Goal: Information Seeking & Learning: Find specific fact

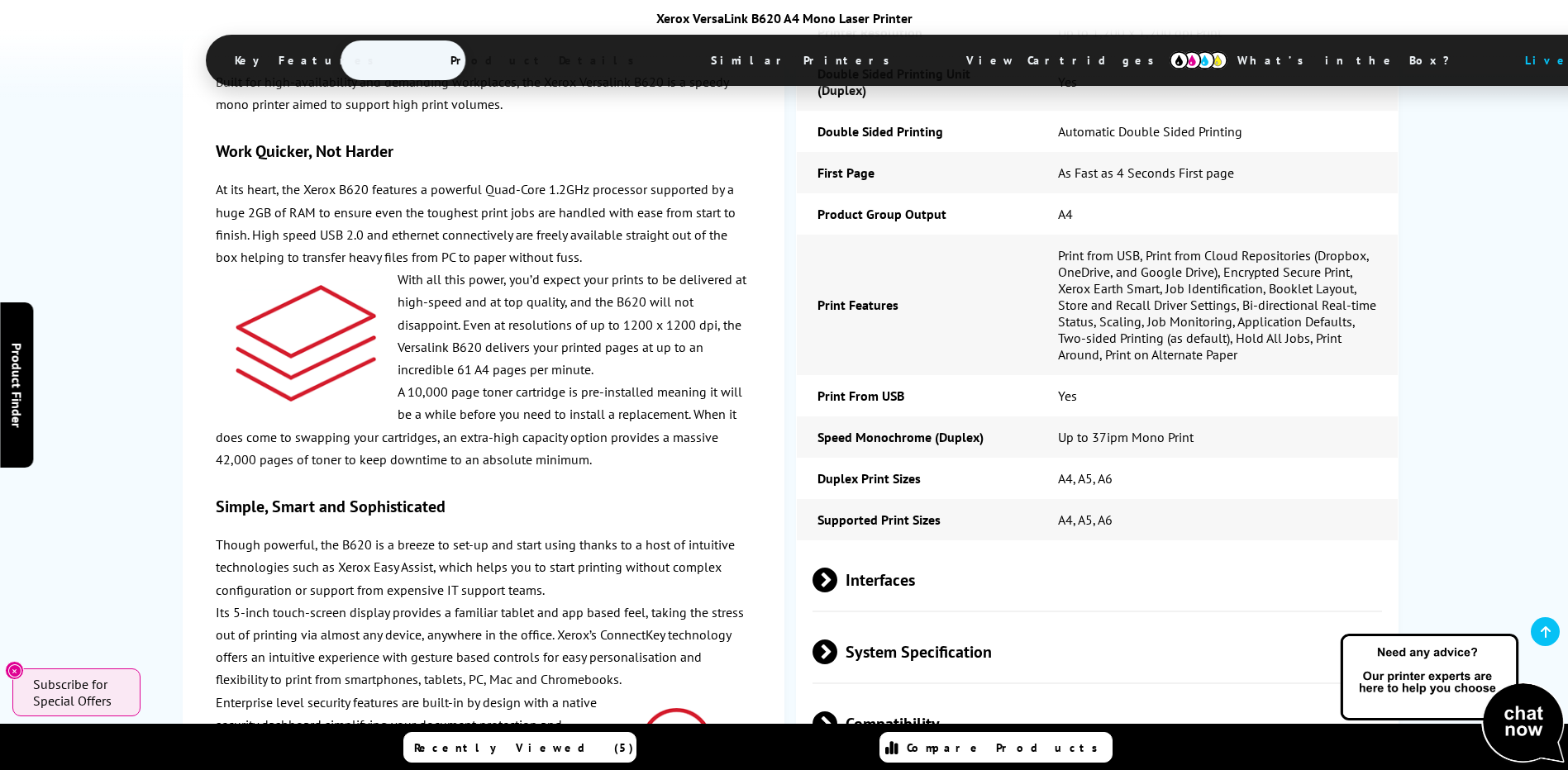
scroll to position [3553, 0]
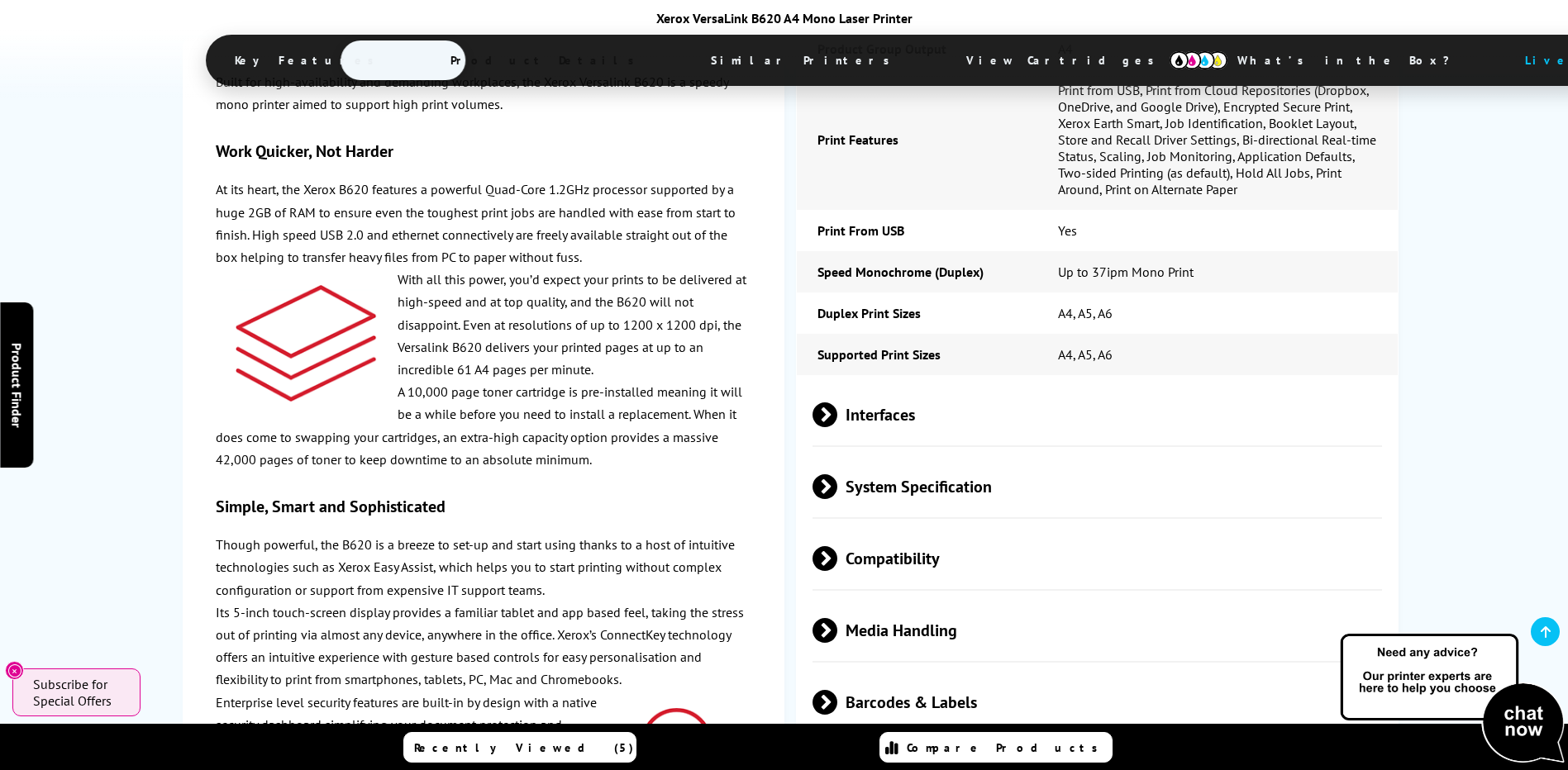
click at [837, 618] on span at bounding box center [837, 630] width 0 height 25
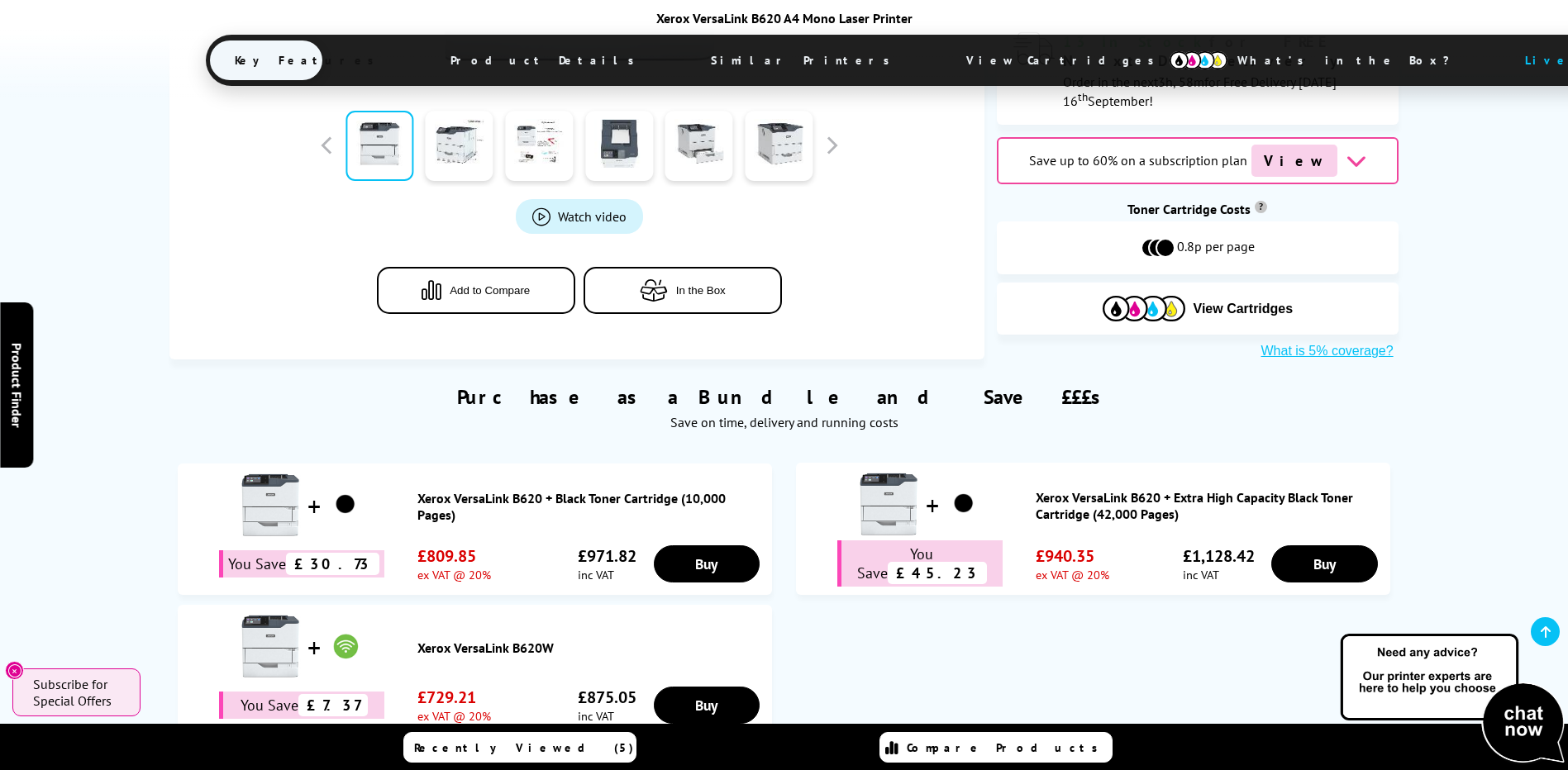
scroll to position [248, 0]
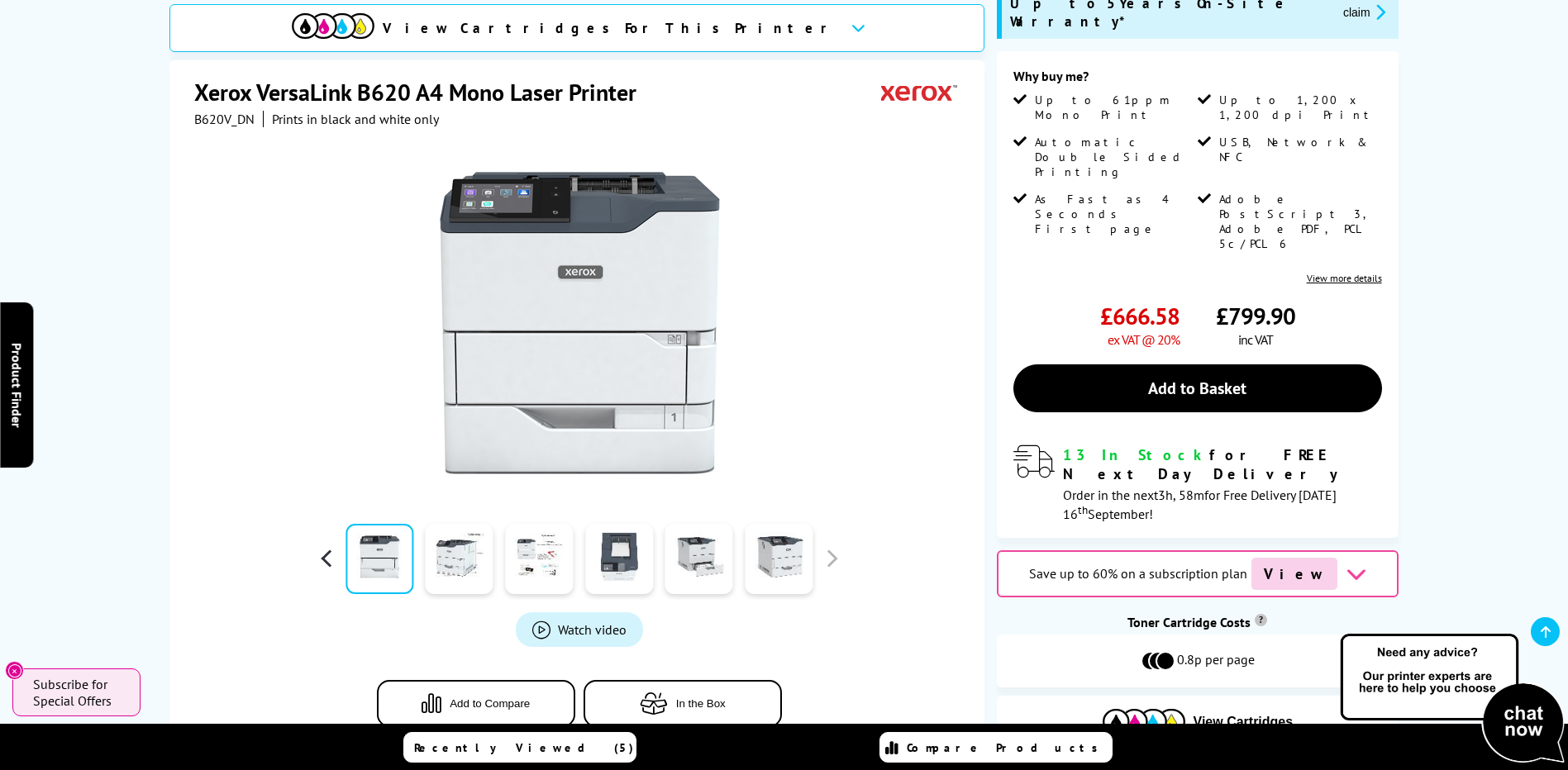
click at [329, 546] on button "button" at bounding box center [327, 558] width 25 height 25
click at [769, 535] on link at bounding box center [778, 559] width 68 height 70
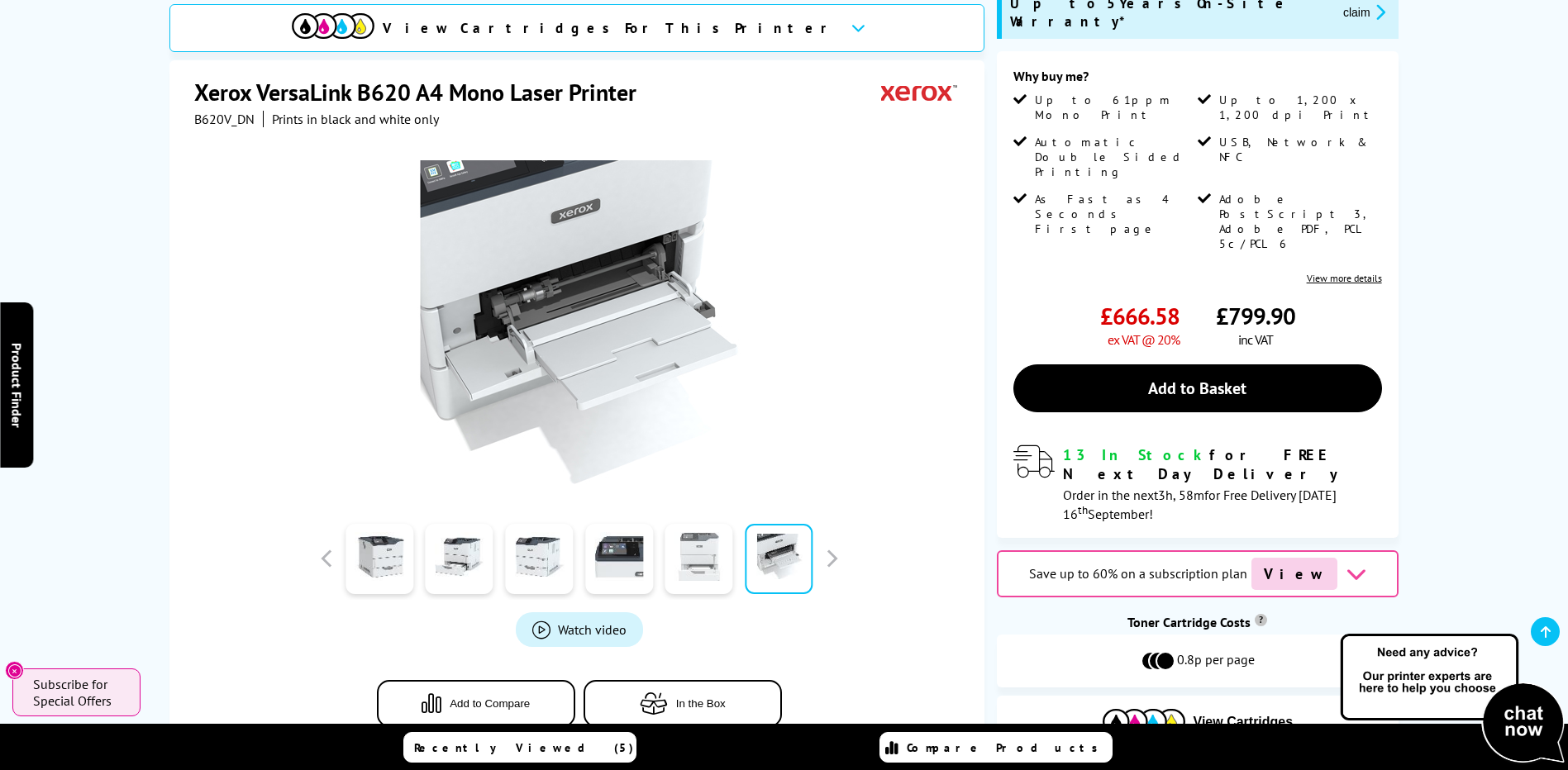
click at [700, 546] on link at bounding box center [699, 559] width 68 height 70
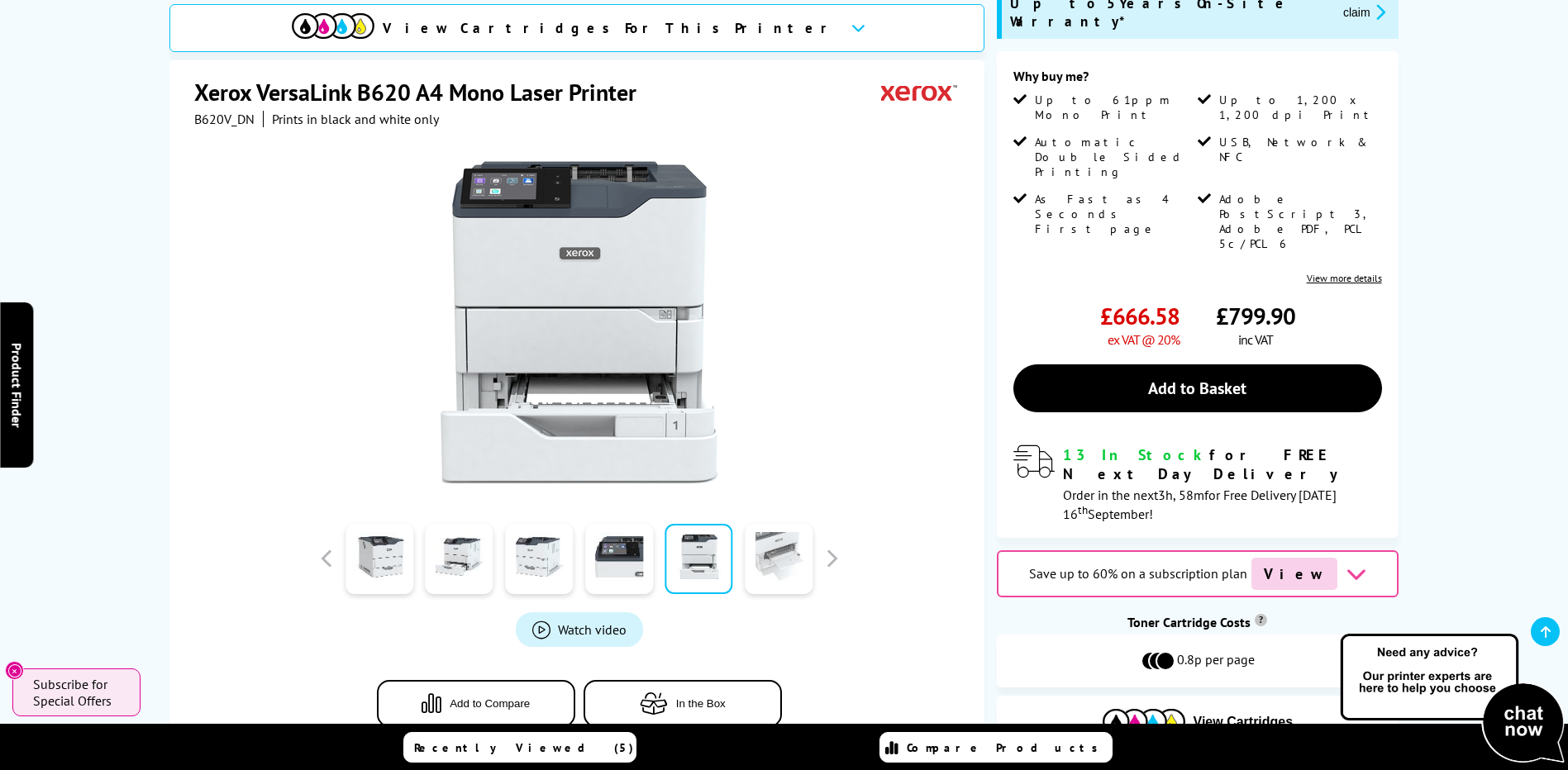
click at [789, 535] on link at bounding box center [778, 559] width 68 height 70
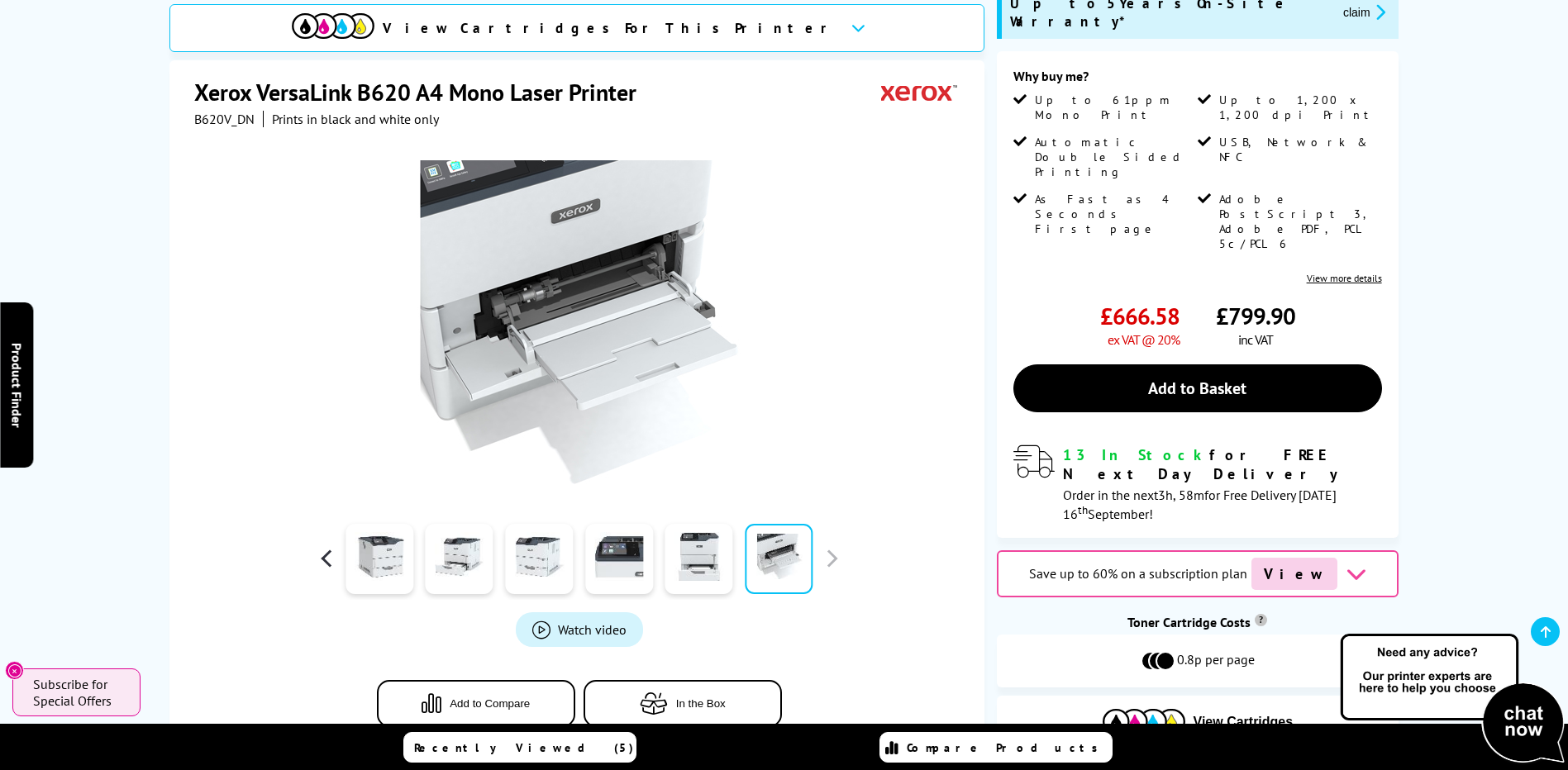
click at [326, 547] on button "button" at bounding box center [327, 558] width 25 height 25
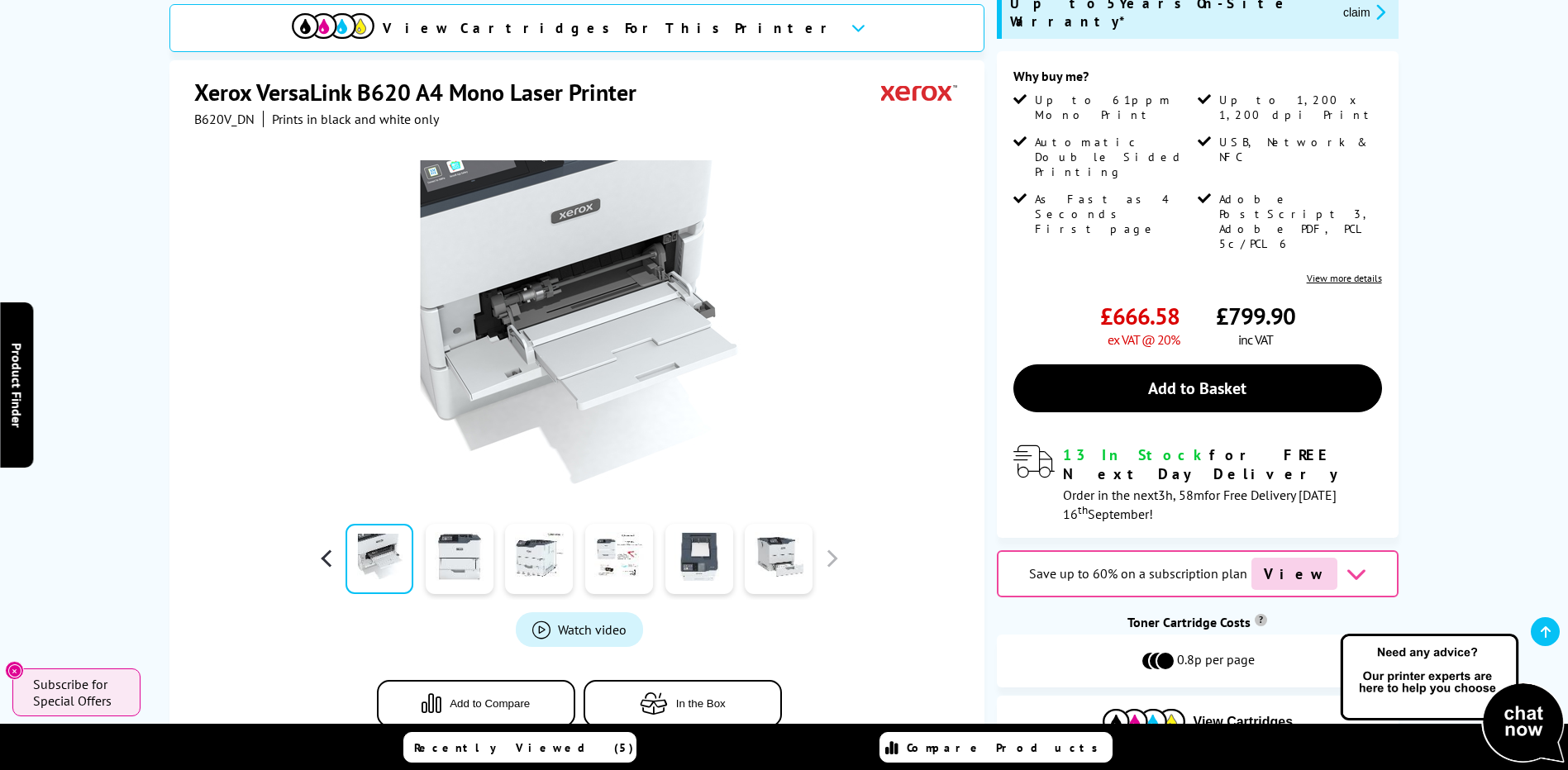
click at [325, 546] on button "button" at bounding box center [327, 558] width 25 height 25
click at [622, 542] on link at bounding box center [619, 559] width 68 height 70
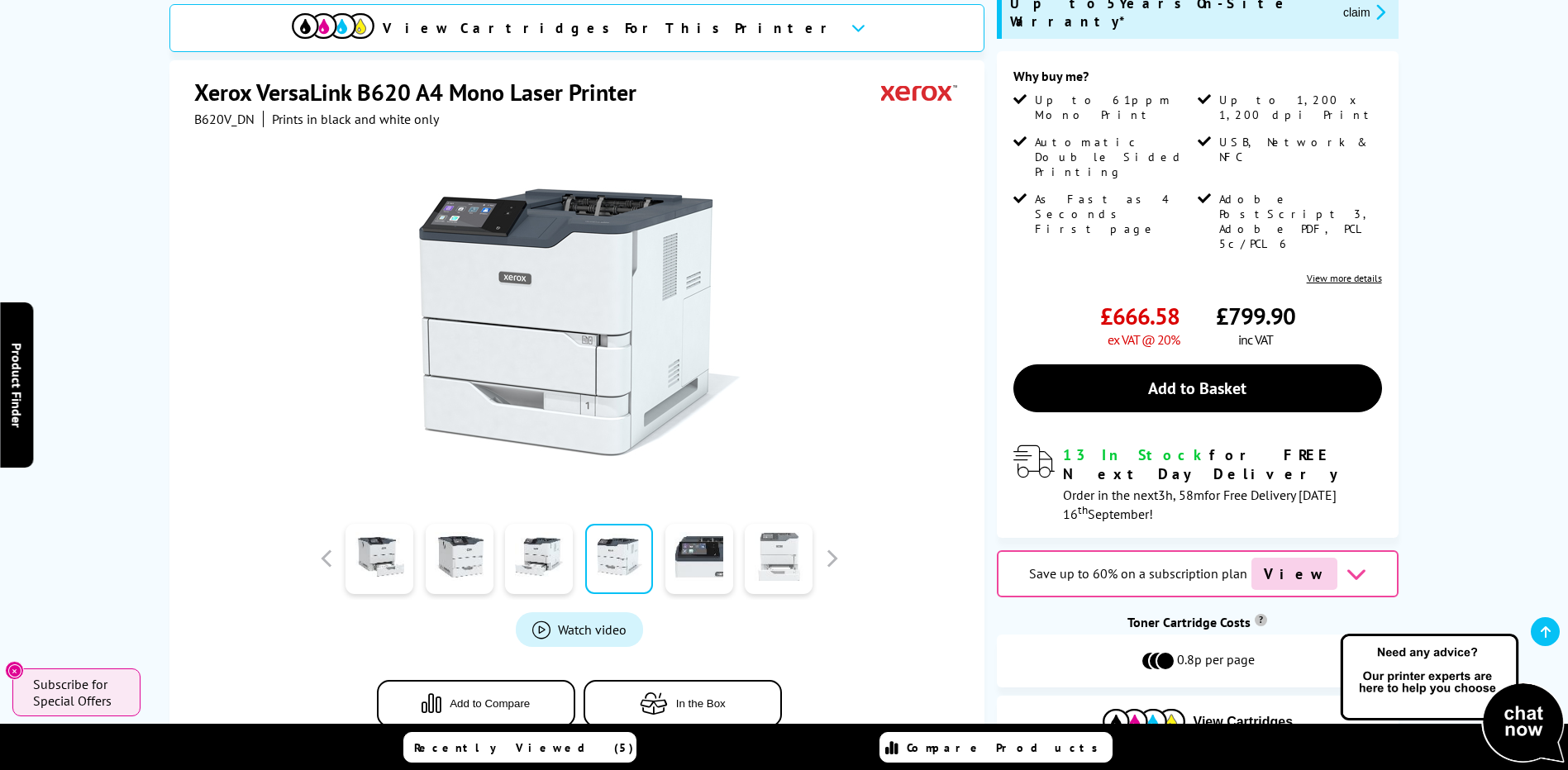
click at [786, 541] on link at bounding box center [778, 559] width 68 height 70
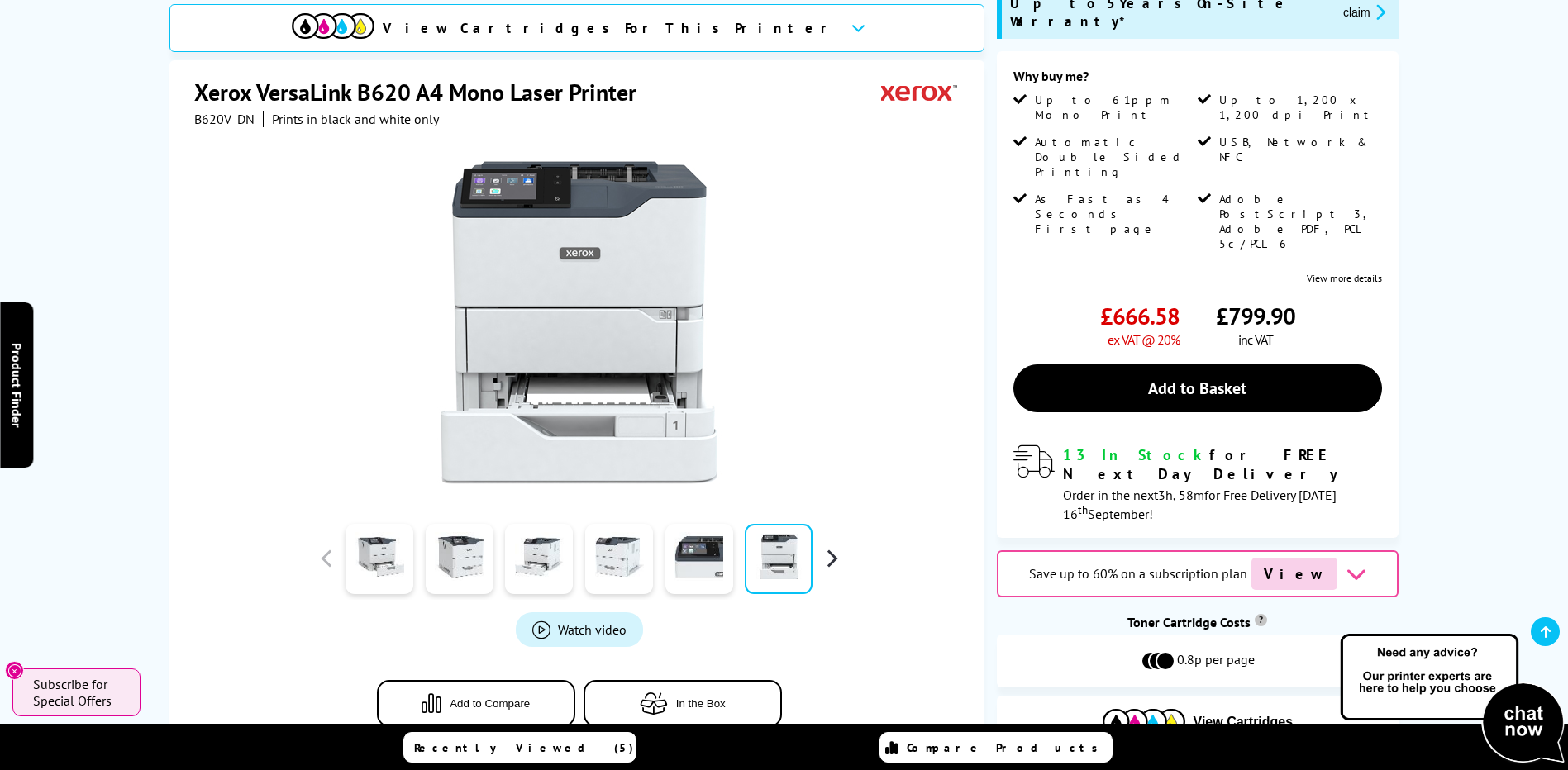
click at [830, 546] on button "button" at bounding box center [831, 558] width 25 height 25
click at [532, 543] on link at bounding box center [539, 559] width 68 height 70
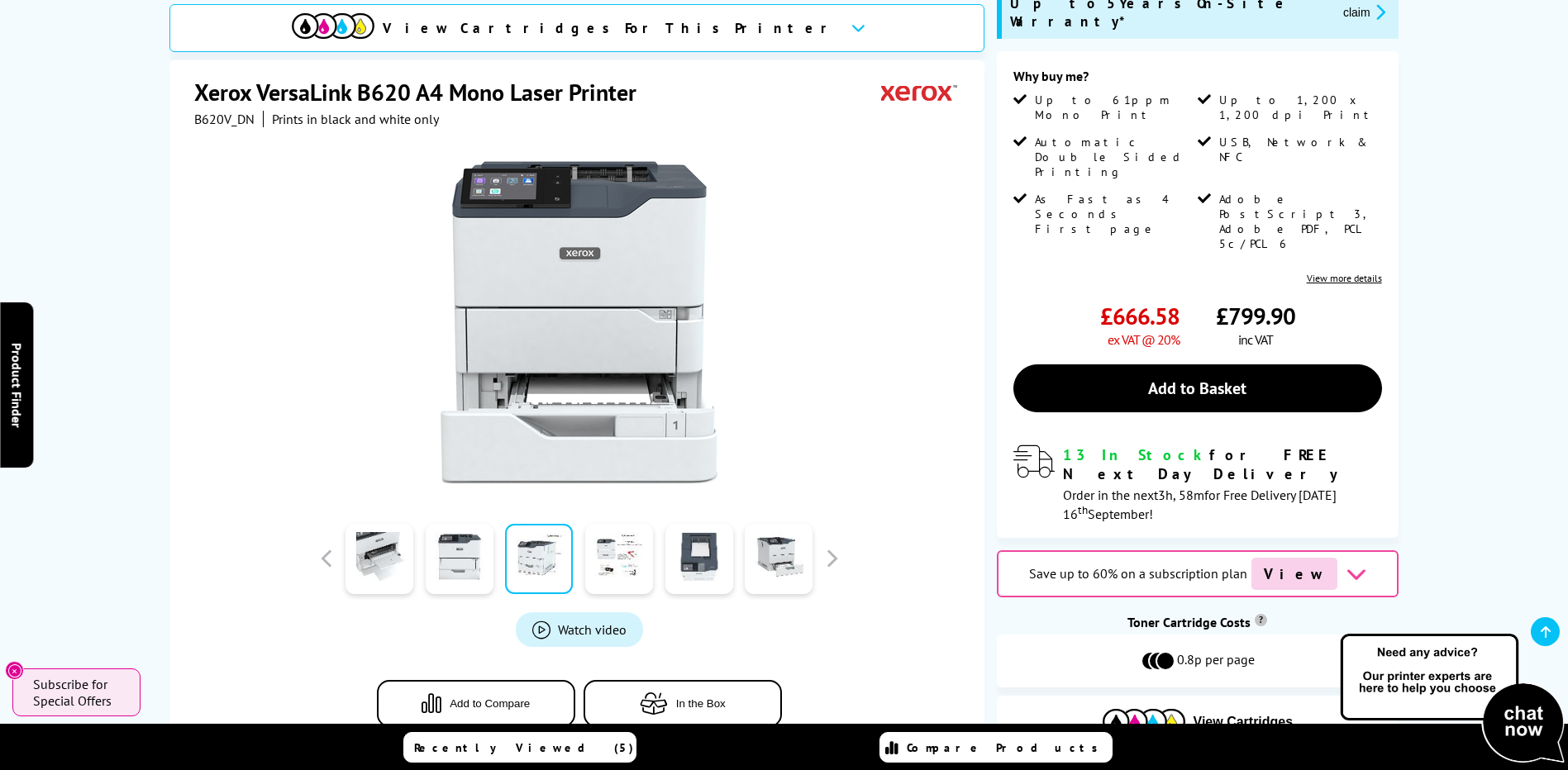
click at [542, 542] on link at bounding box center [539, 559] width 68 height 70
click at [543, 540] on link at bounding box center [539, 559] width 68 height 70
click at [480, 553] on link at bounding box center [460, 559] width 68 height 70
click at [528, 547] on link at bounding box center [539, 559] width 68 height 70
click at [543, 542] on link at bounding box center [539, 559] width 68 height 70
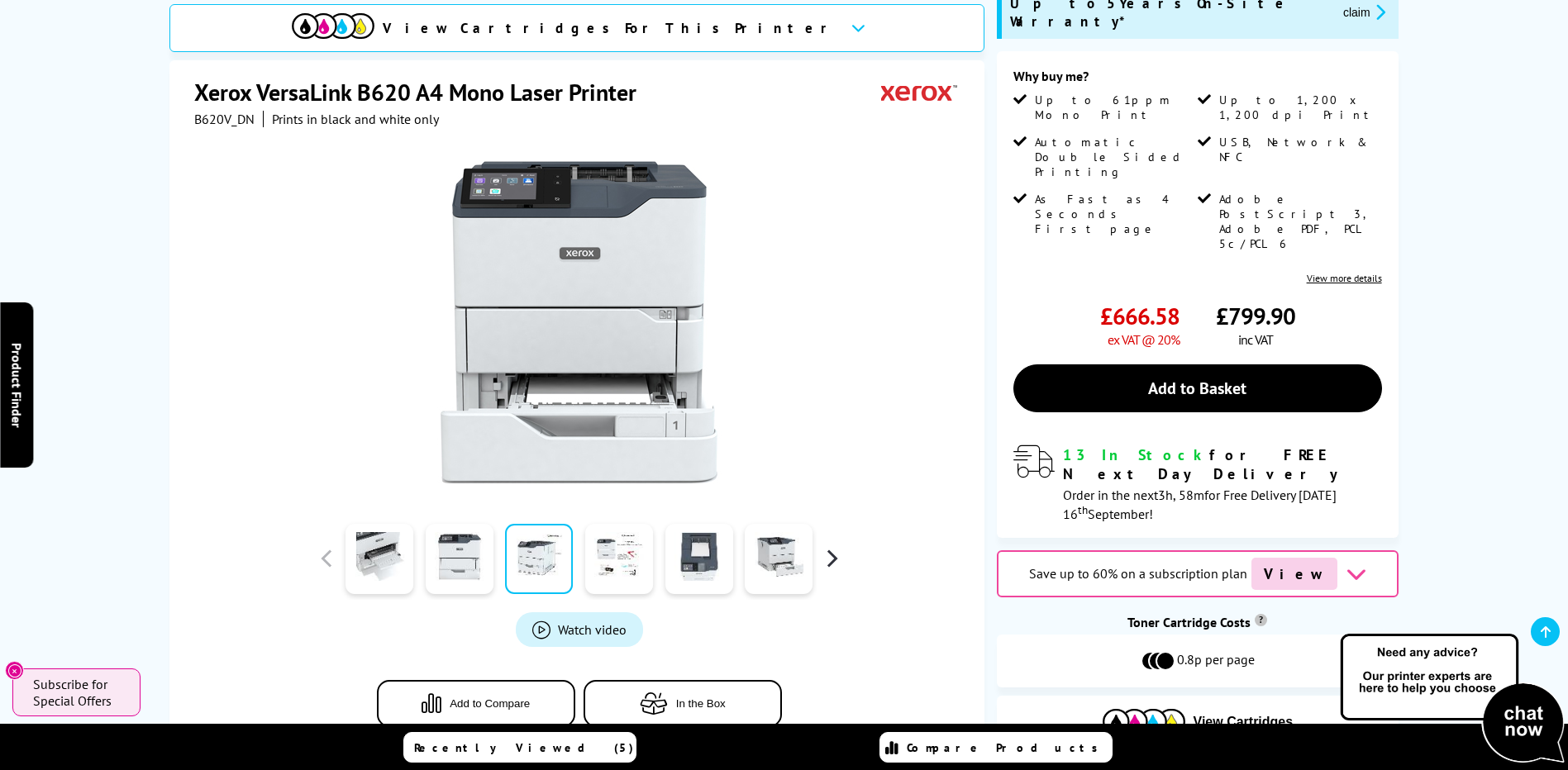
click at [833, 546] on button "button" at bounding box center [831, 558] width 25 height 25
click at [829, 546] on button "button" at bounding box center [831, 558] width 25 height 25
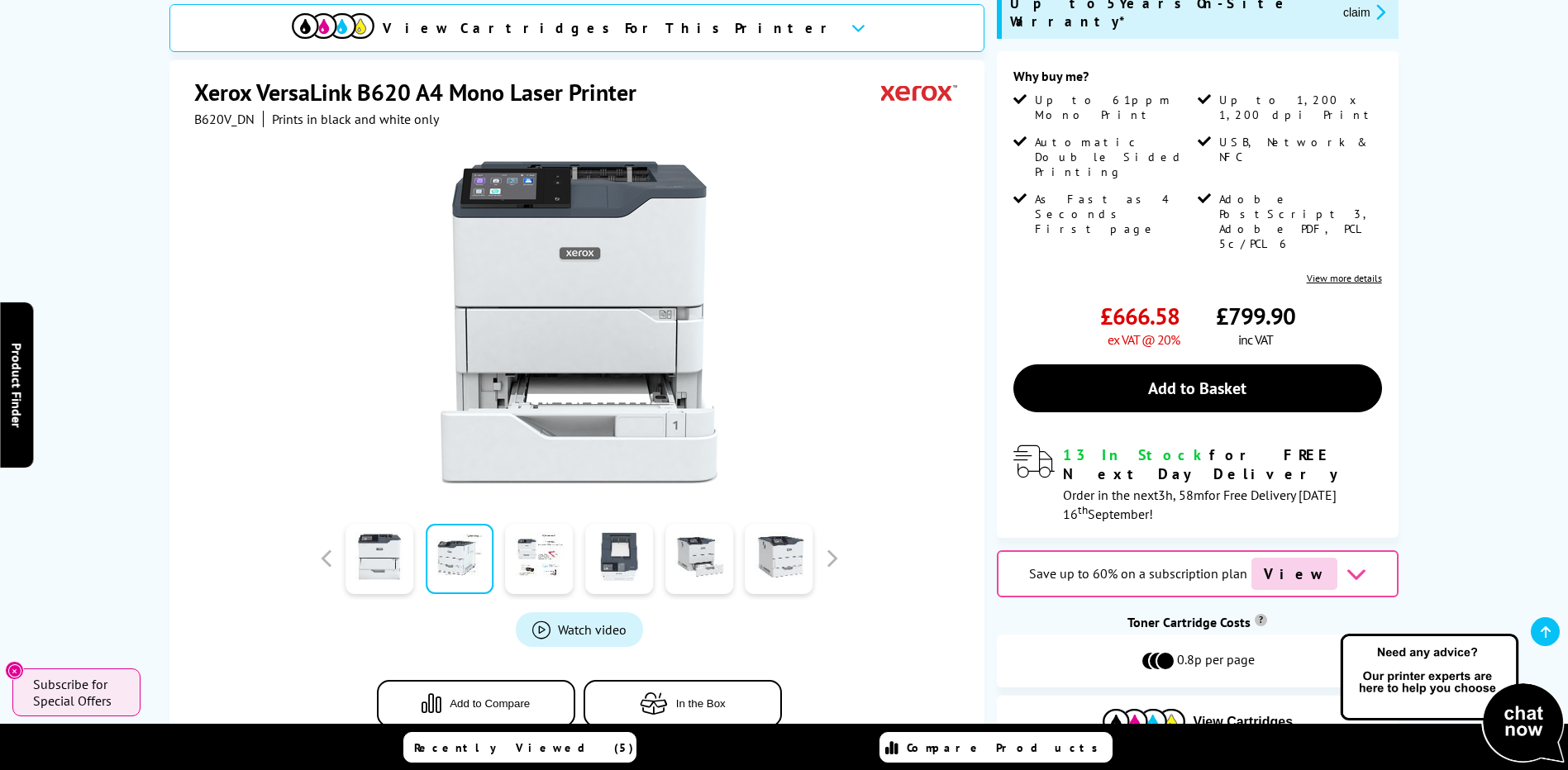
click at [449, 541] on link at bounding box center [460, 559] width 68 height 70
click at [524, 530] on link at bounding box center [539, 559] width 68 height 70
click at [528, 537] on link at bounding box center [539, 559] width 68 height 70
click at [479, 549] on link at bounding box center [460, 559] width 68 height 70
click at [479, 548] on link at bounding box center [460, 559] width 68 height 70
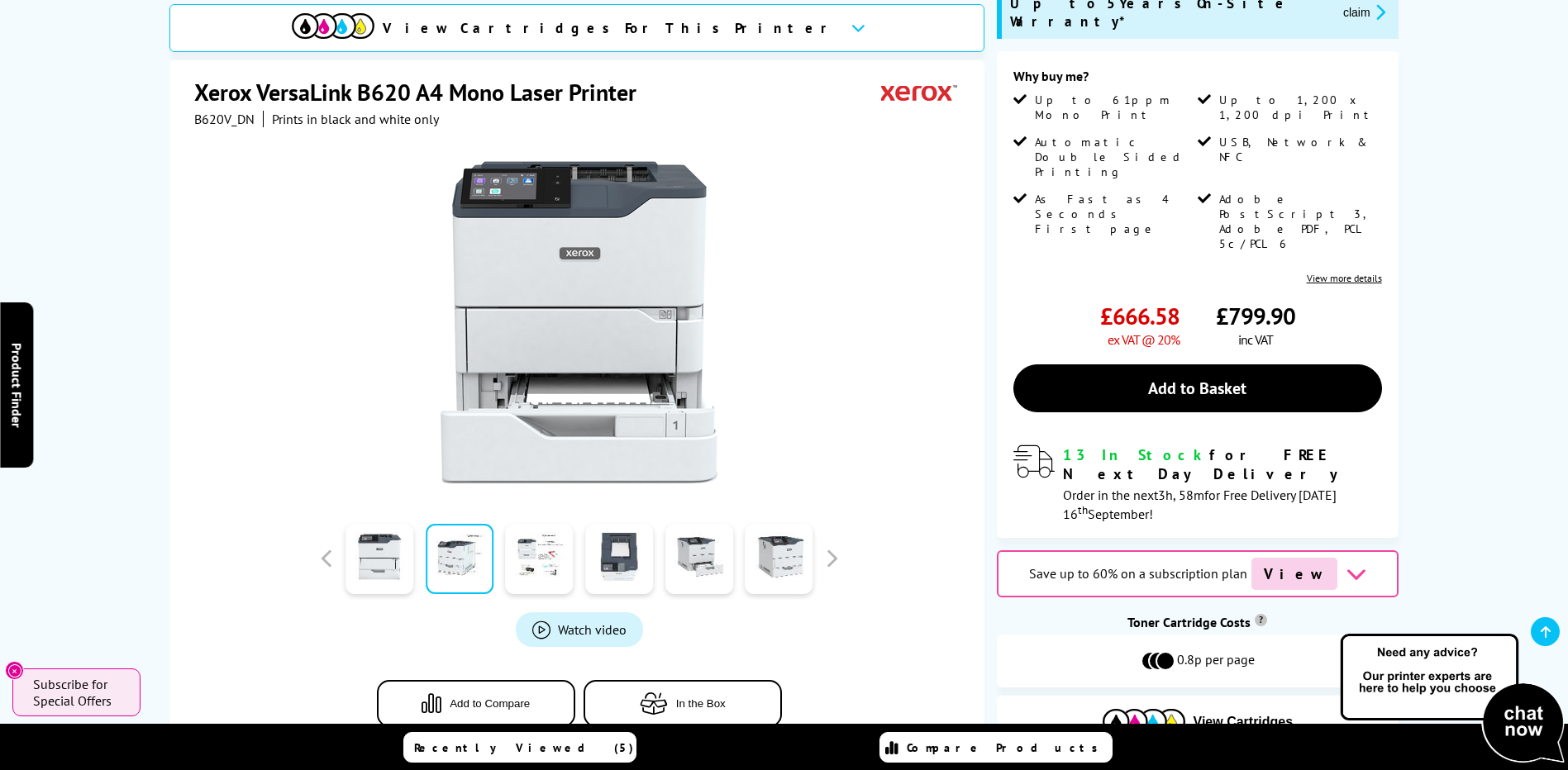
click at [471, 547] on link at bounding box center [460, 559] width 68 height 70
click at [536, 547] on link at bounding box center [539, 559] width 68 height 70
click at [608, 543] on link at bounding box center [619, 559] width 68 height 70
click at [828, 546] on button "button" at bounding box center [831, 558] width 25 height 25
click at [386, 534] on link at bounding box center [379, 559] width 68 height 70
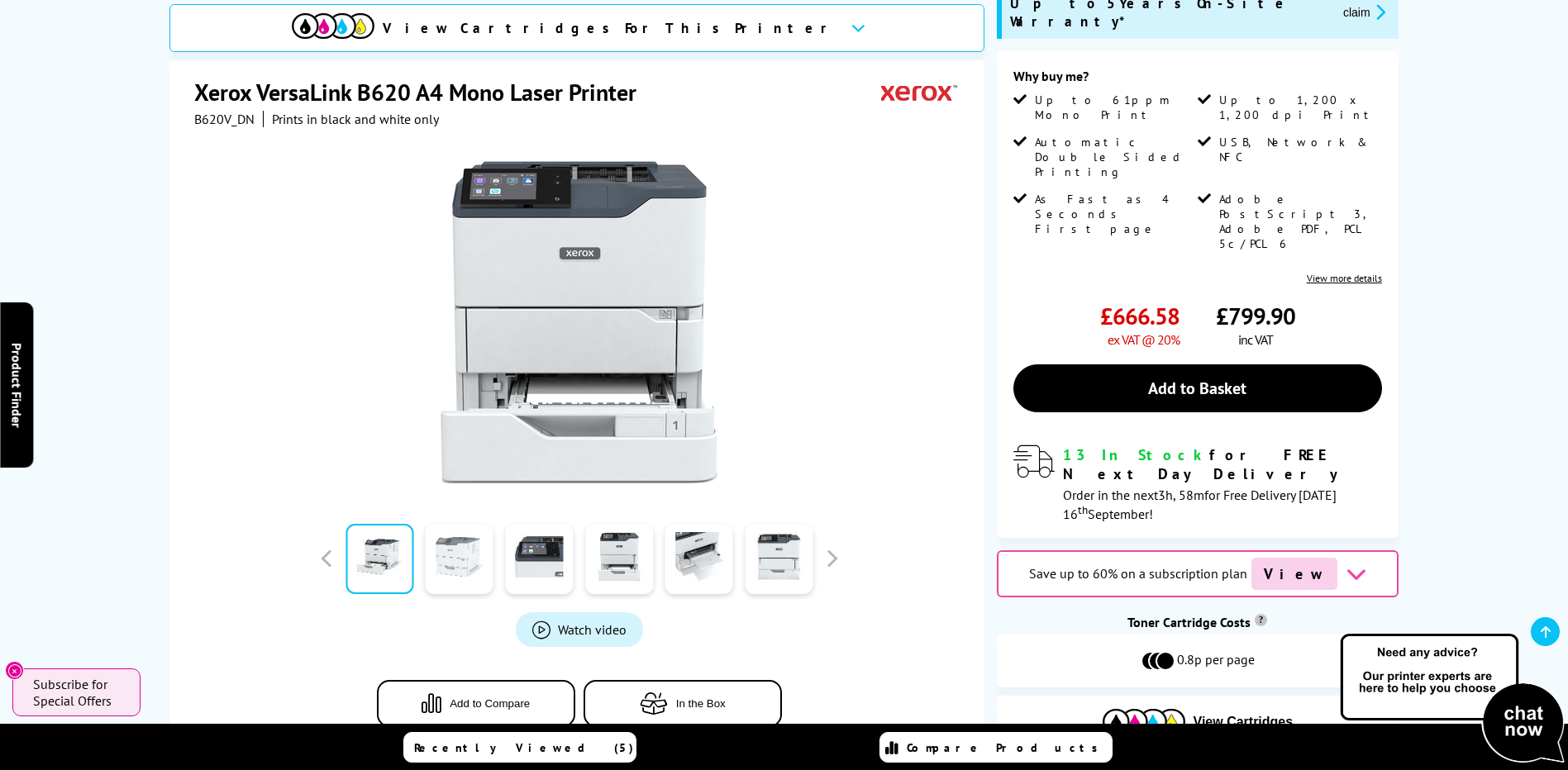
click at [457, 555] on link at bounding box center [460, 559] width 68 height 70
click at [529, 546] on link at bounding box center [539, 559] width 68 height 70
click at [530, 545] on link at bounding box center [539, 559] width 68 height 70
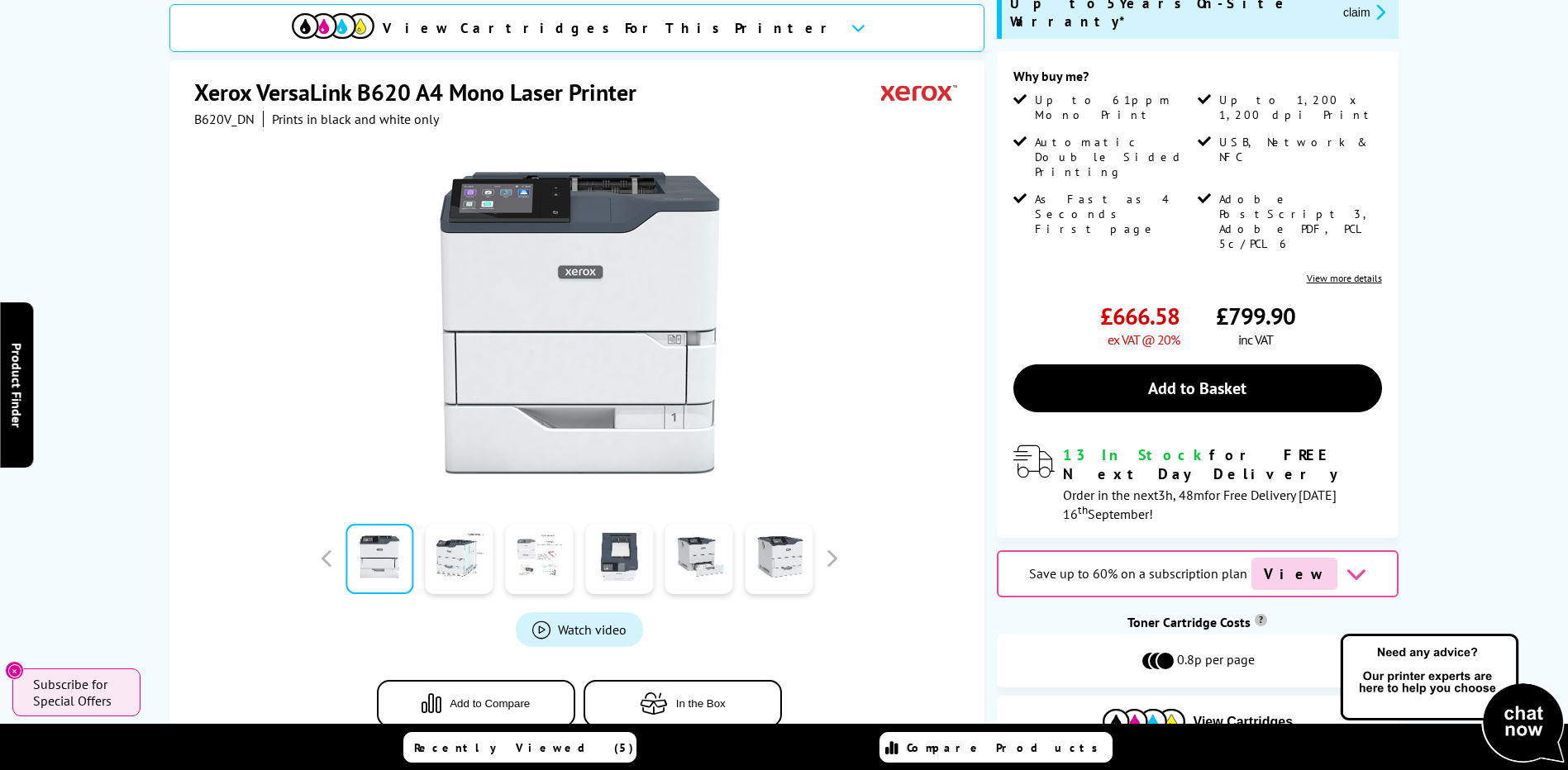
click at [517, 542] on link at bounding box center [539, 559] width 68 height 70
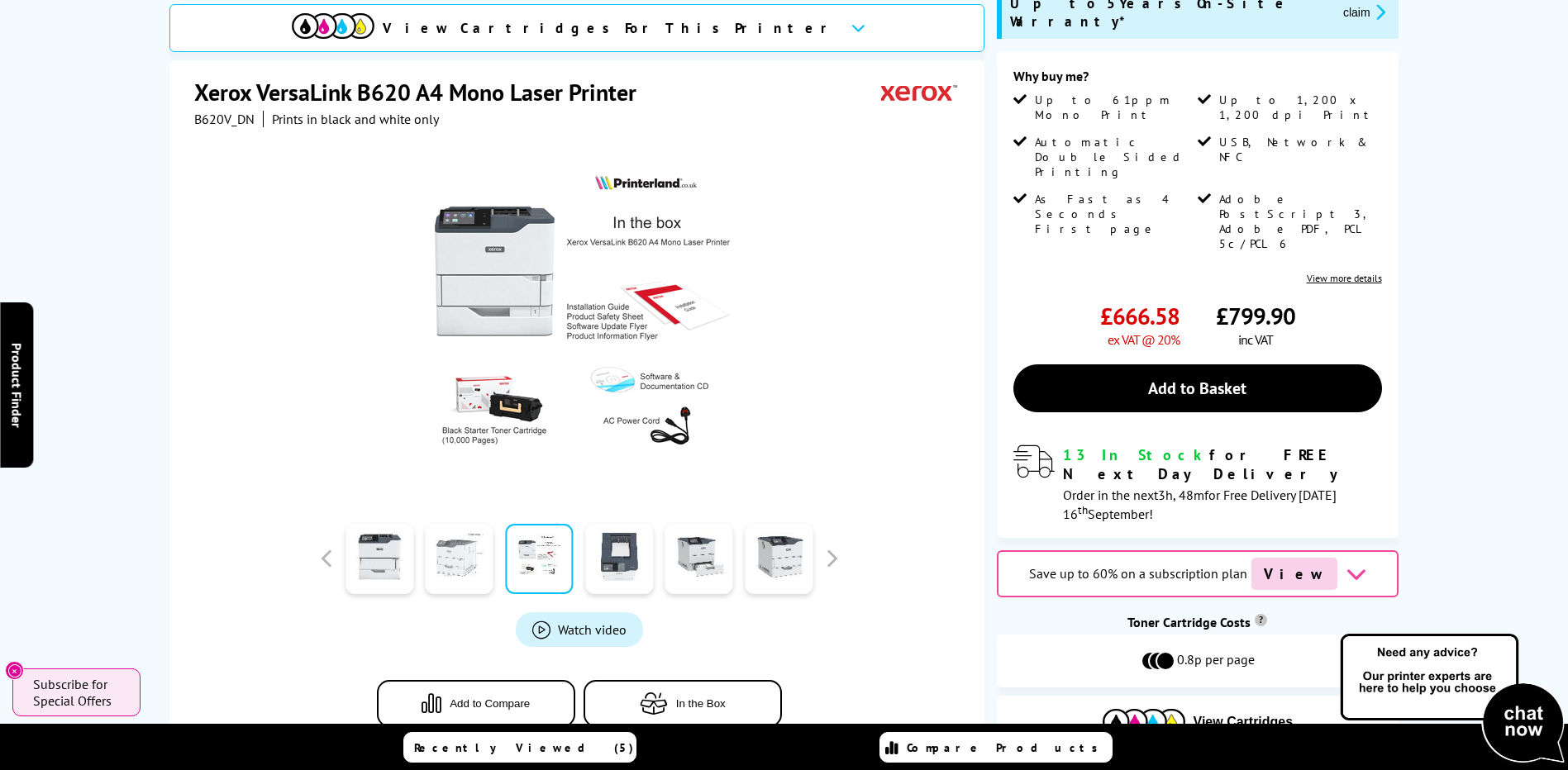
click at [456, 548] on link at bounding box center [460, 559] width 68 height 70
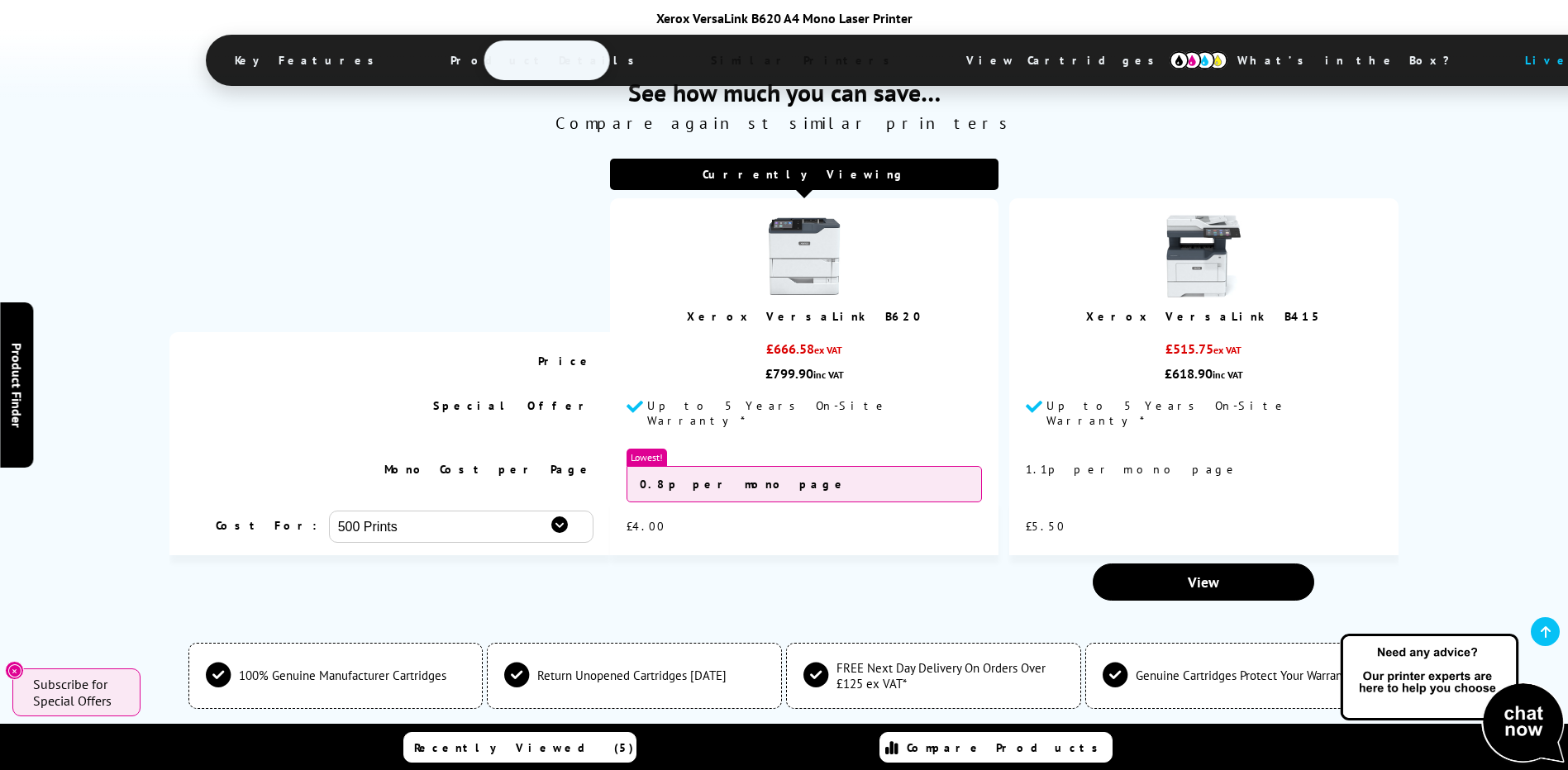
scroll to position [5288, 0]
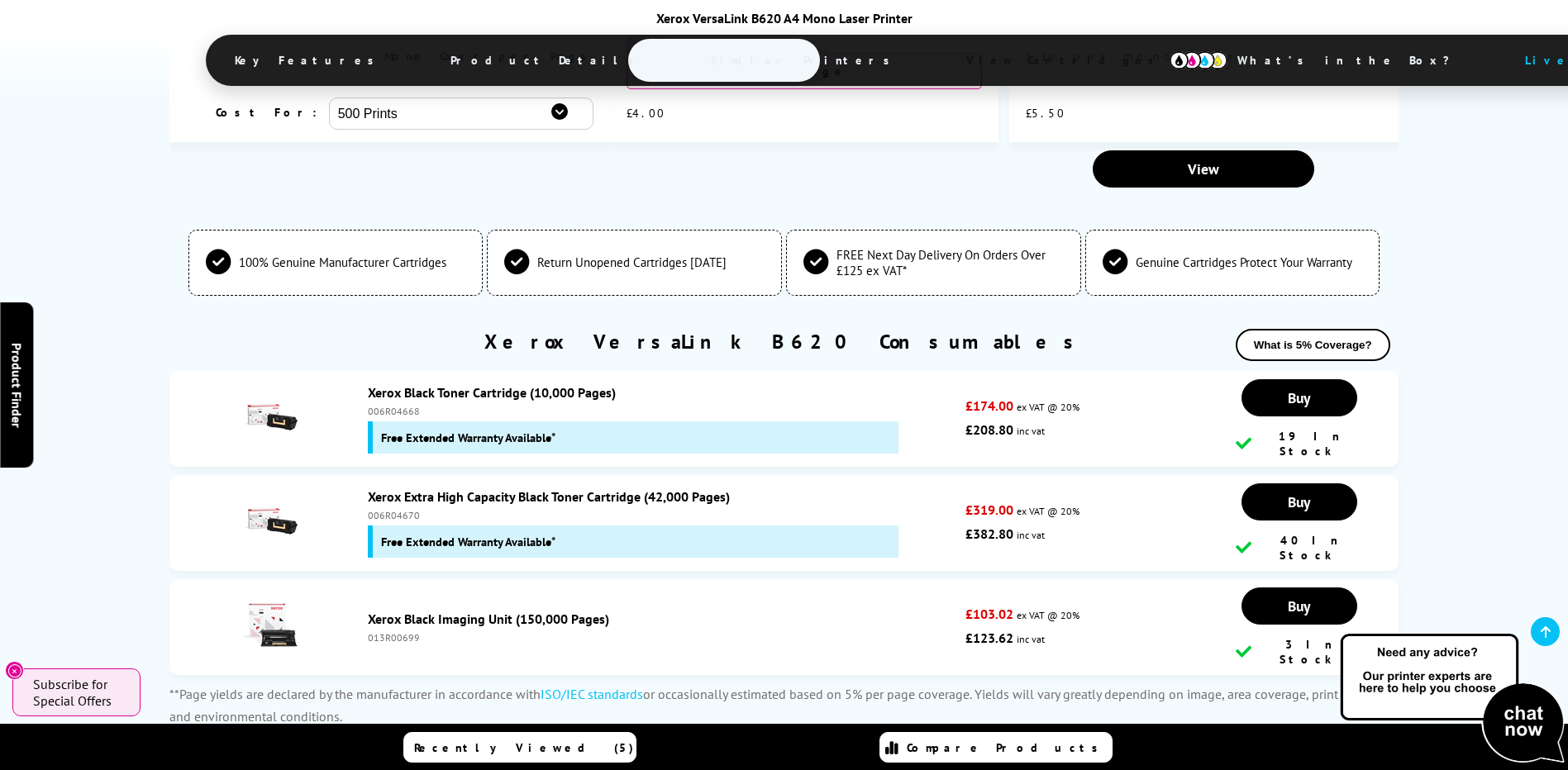
drag, startPoint x: 417, startPoint y: 468, endPoint x: 365, endPoint y: 466, distance: 52.0
click at [365, 488] on div "Xerox Extra High Capacity Black Toner Cartridge (42,000 Pages) 006R04670 Free E…" at bounding box center [662, 523] width 605 height 70
copy div "006R04670"
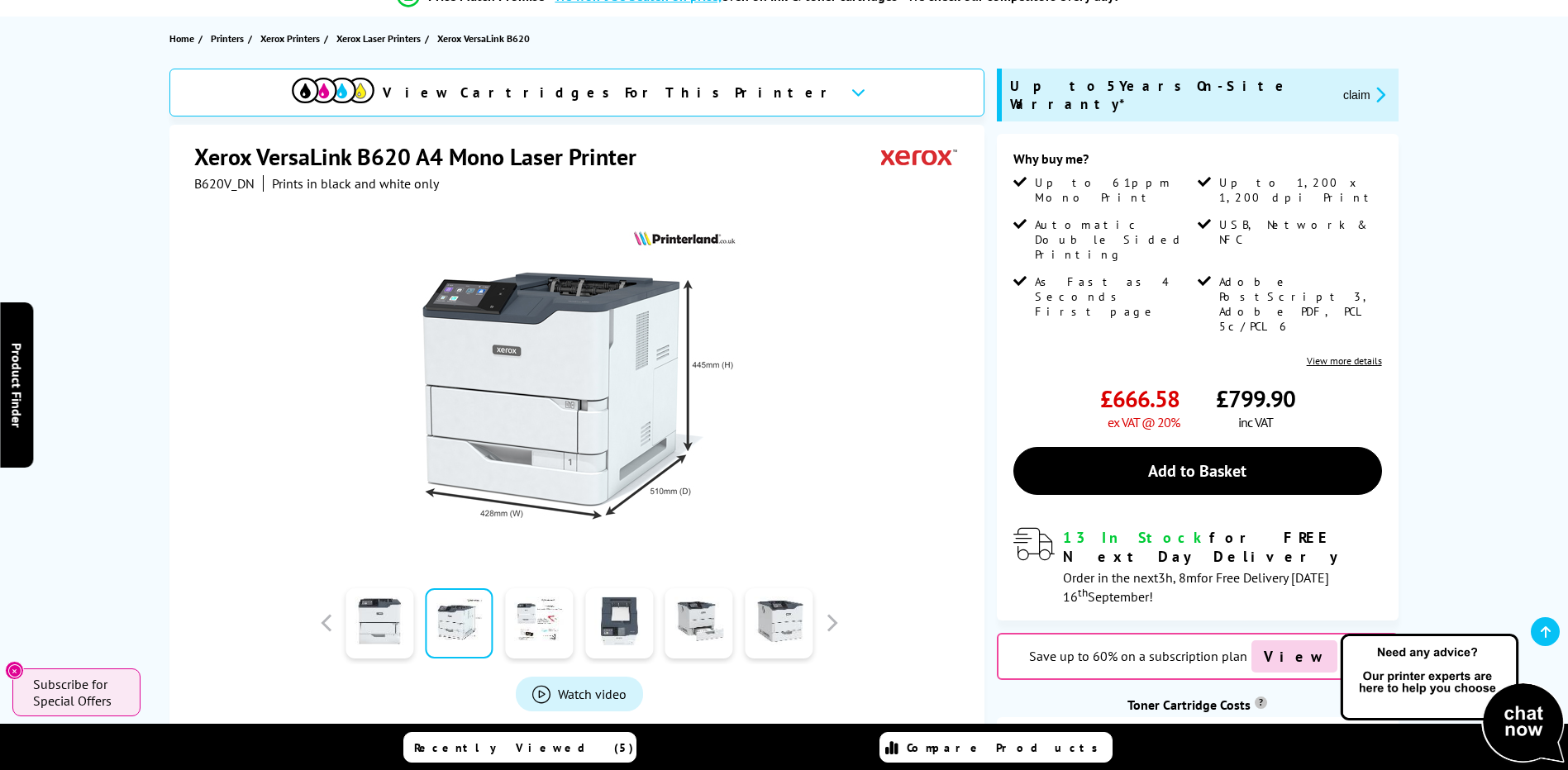
scroll to position [0, 0]
